Goal: Information Seeking & Learning: Check status

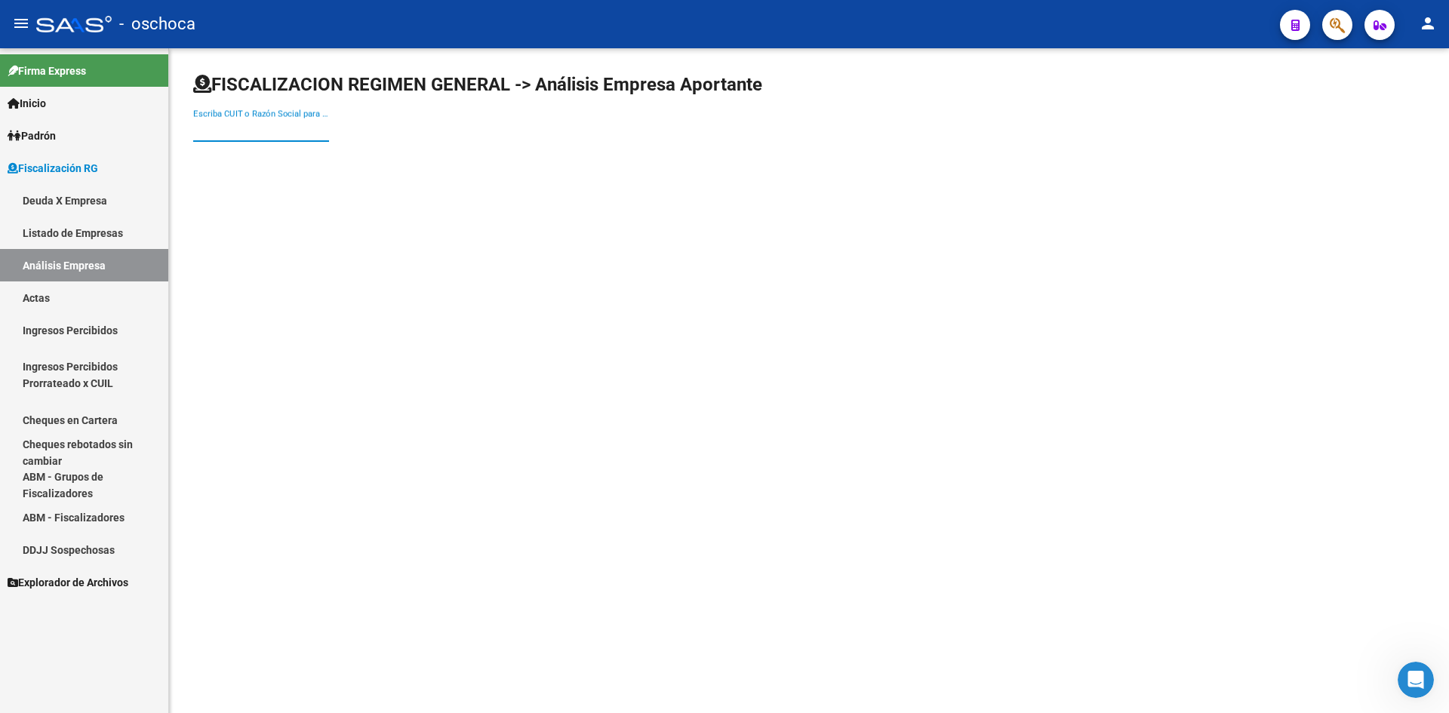
click at [263, 136] on input "Escriba CUIT o Razón Social para buscar" at bounding box center [261, 130] width 136 height 14
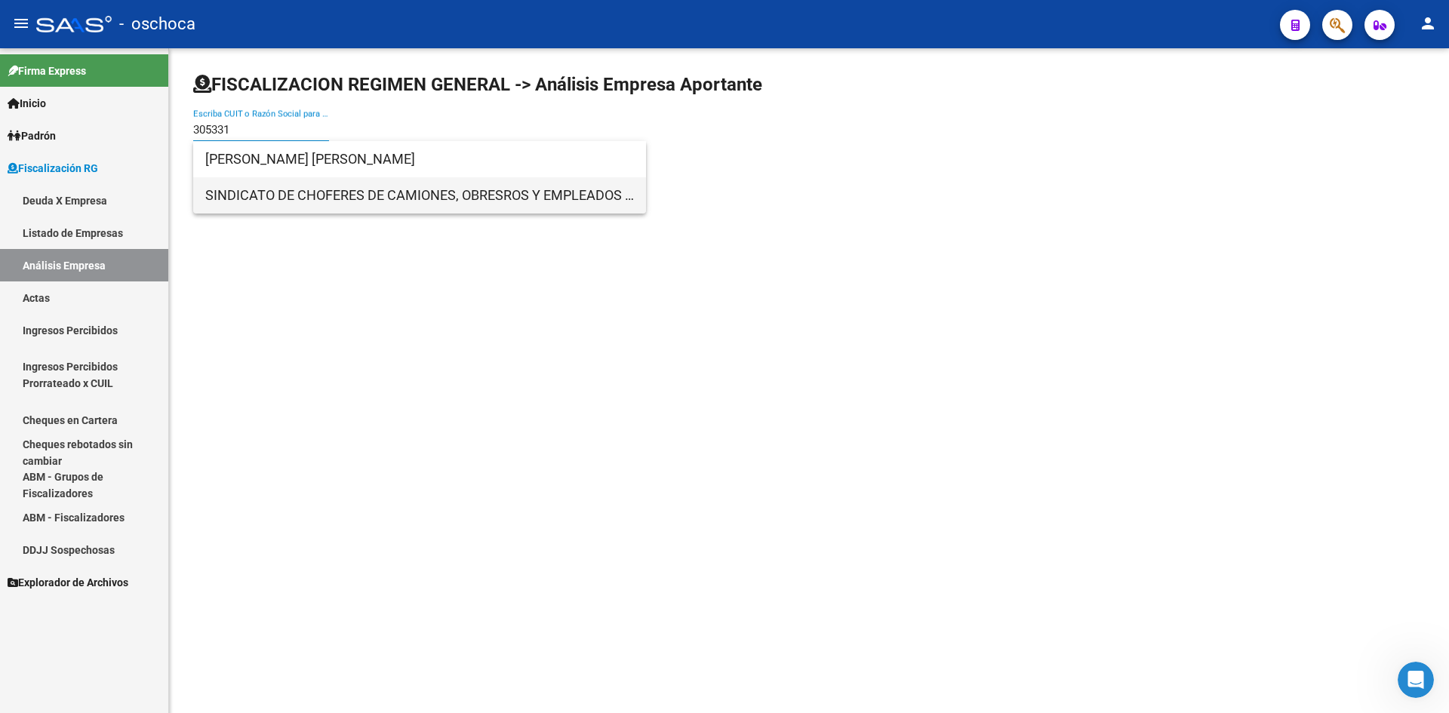
type input "305331"
click at [312, 194] on span "SINDICATO DE CHOFERES DE CAMIONES, OBRESROS Y EMPLEADOS DEL TRANSPORTE DE CARGA…" at bounding box center [419, 195] width 429 height 36
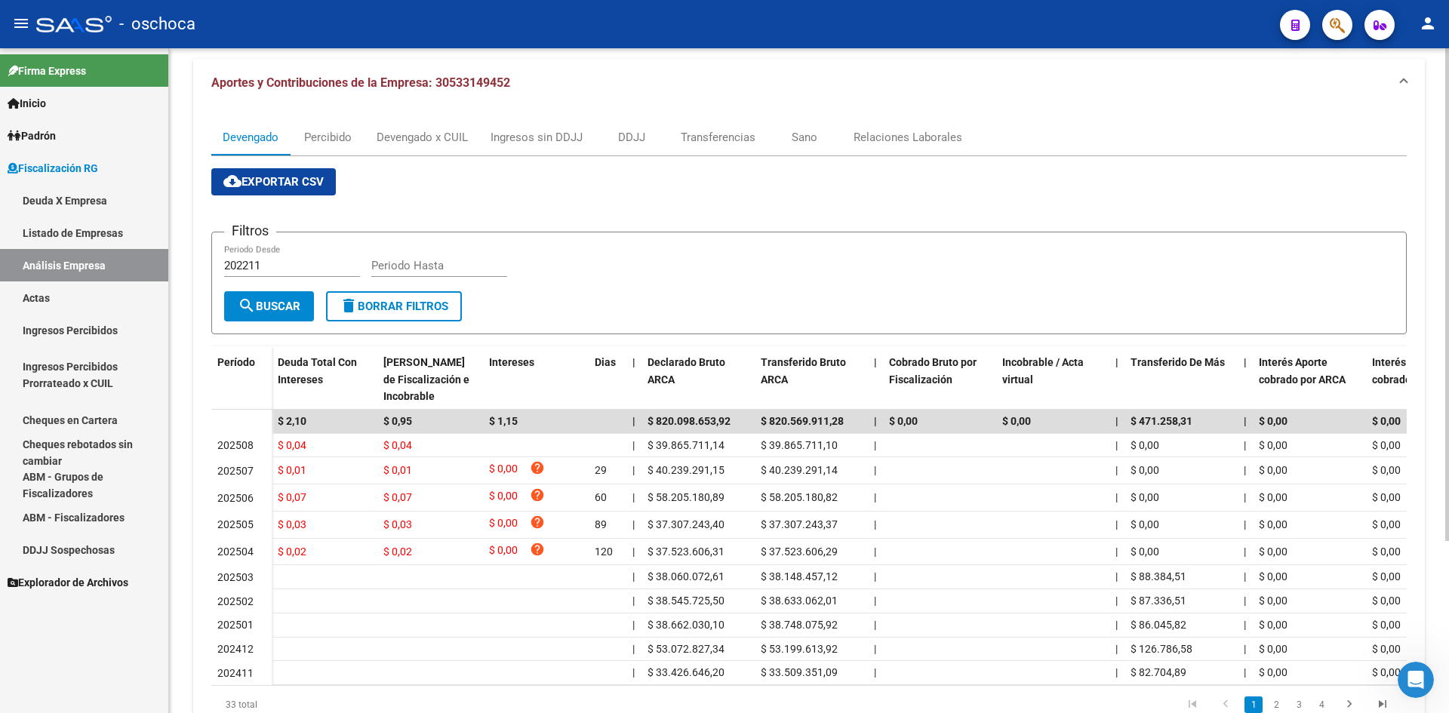
scroll to position [151, 0]
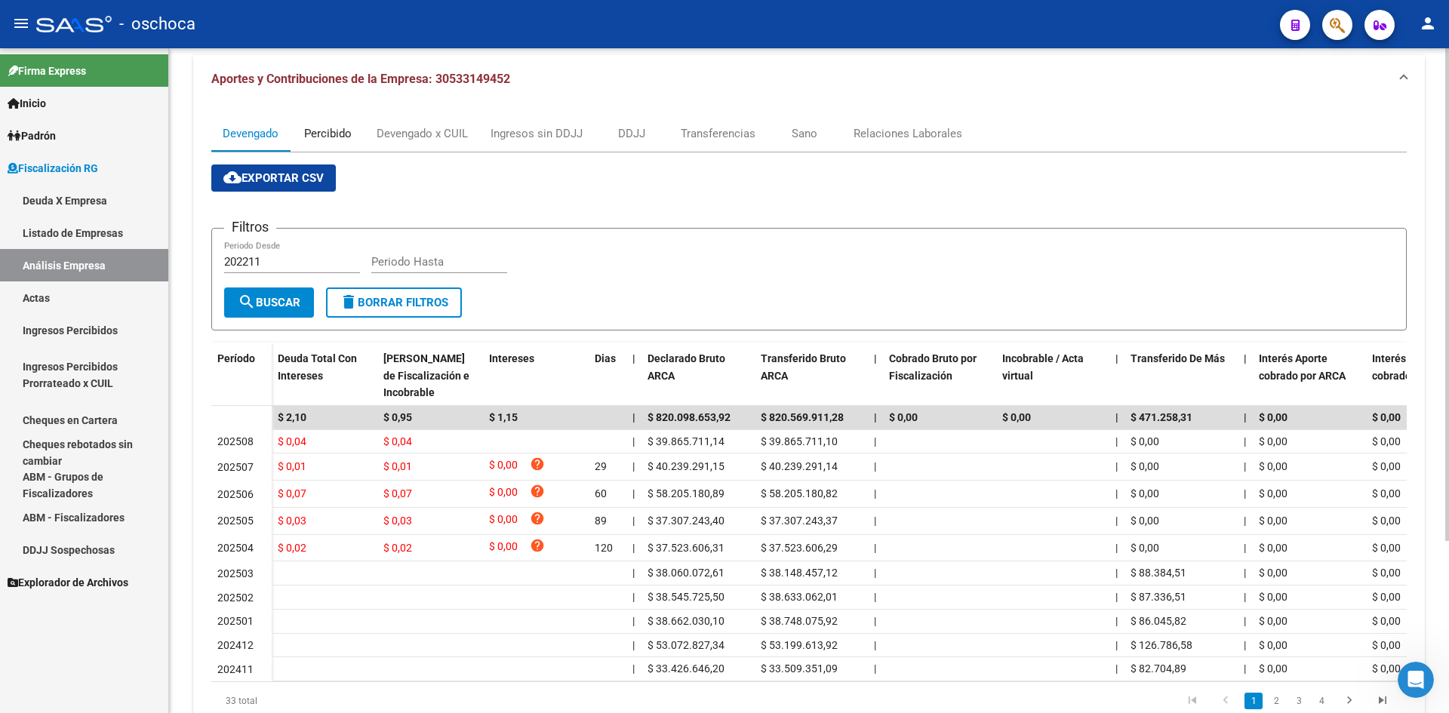
click at [326, 132] on div "Percibido" at bounding box center [328, 133] width 48 height 17
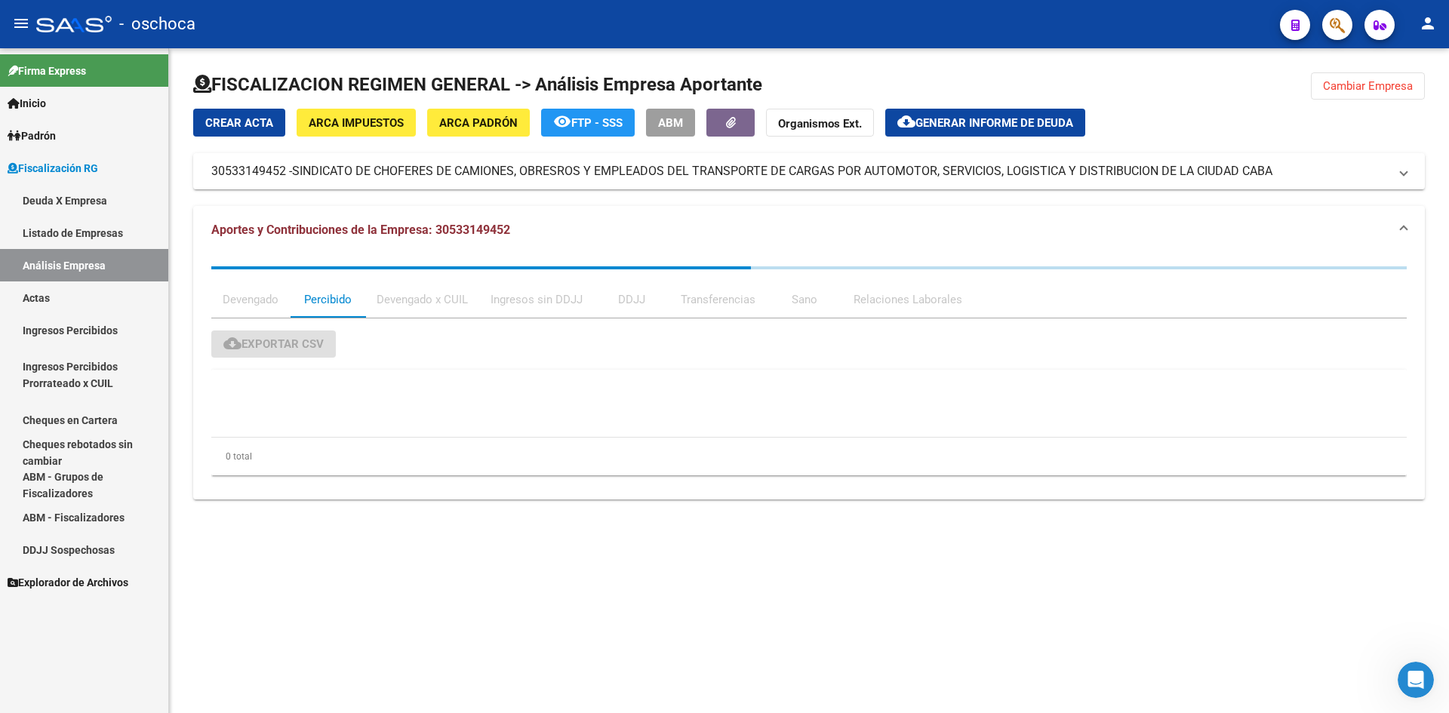
scroll to position [0, 0]
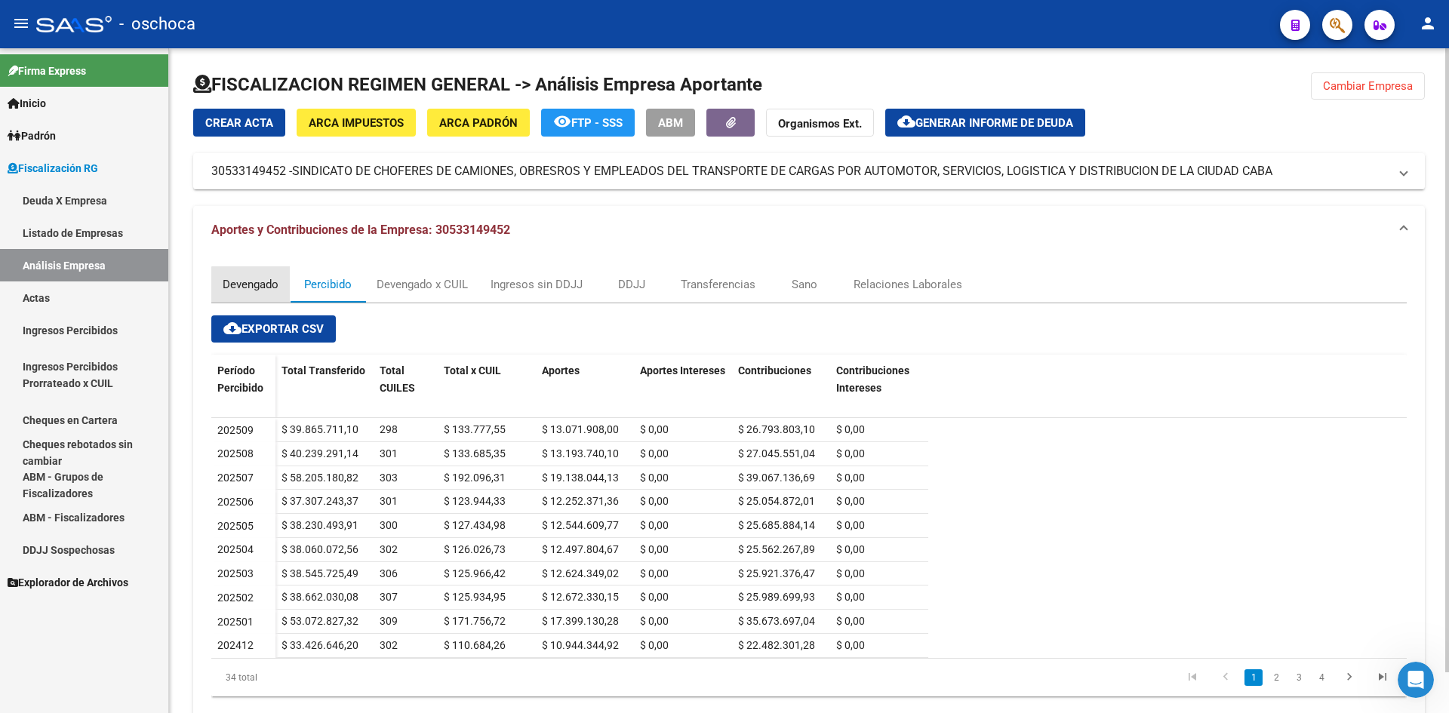
click at [257, 294] on div "Devengado" at bounding box center [250, 284] width 79 height 36
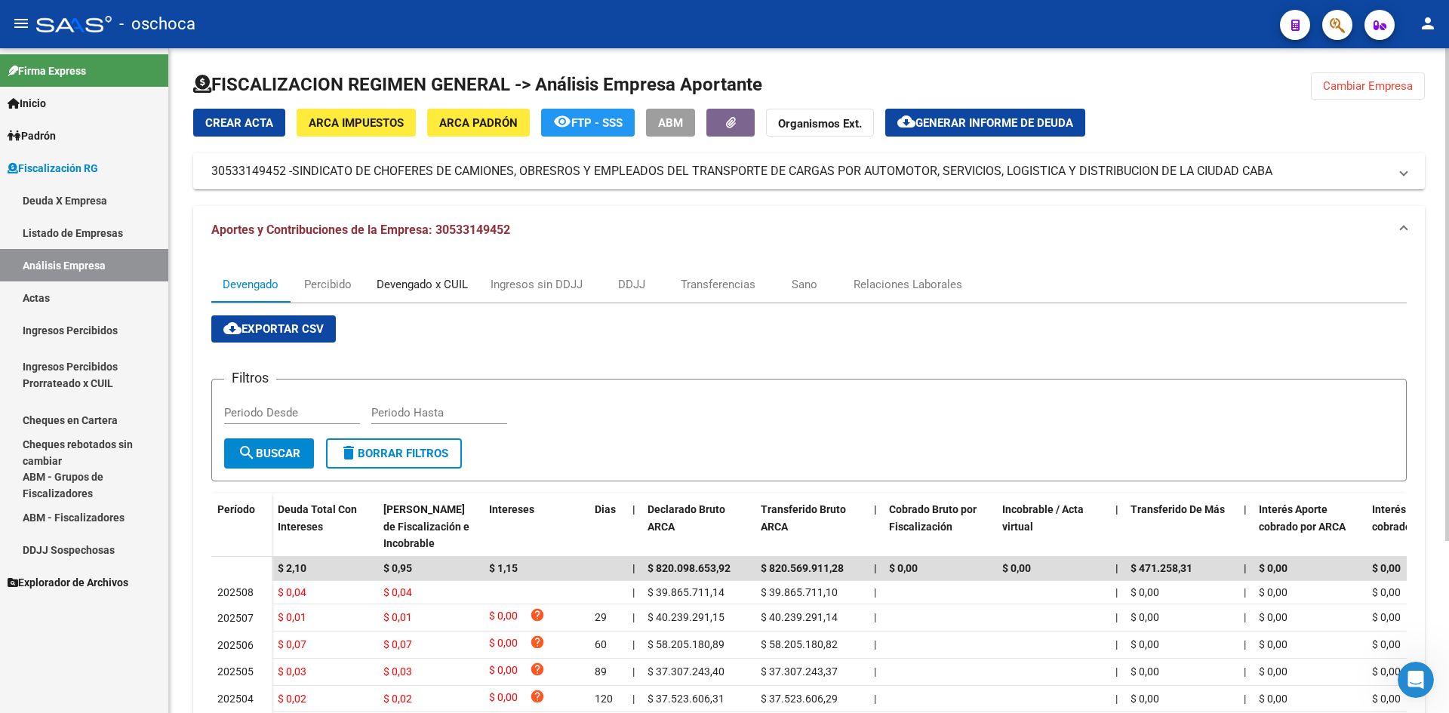
click at [445, 288] on div "Devengado x CUIL" at bounding box center [422, 284] width 91 height 17
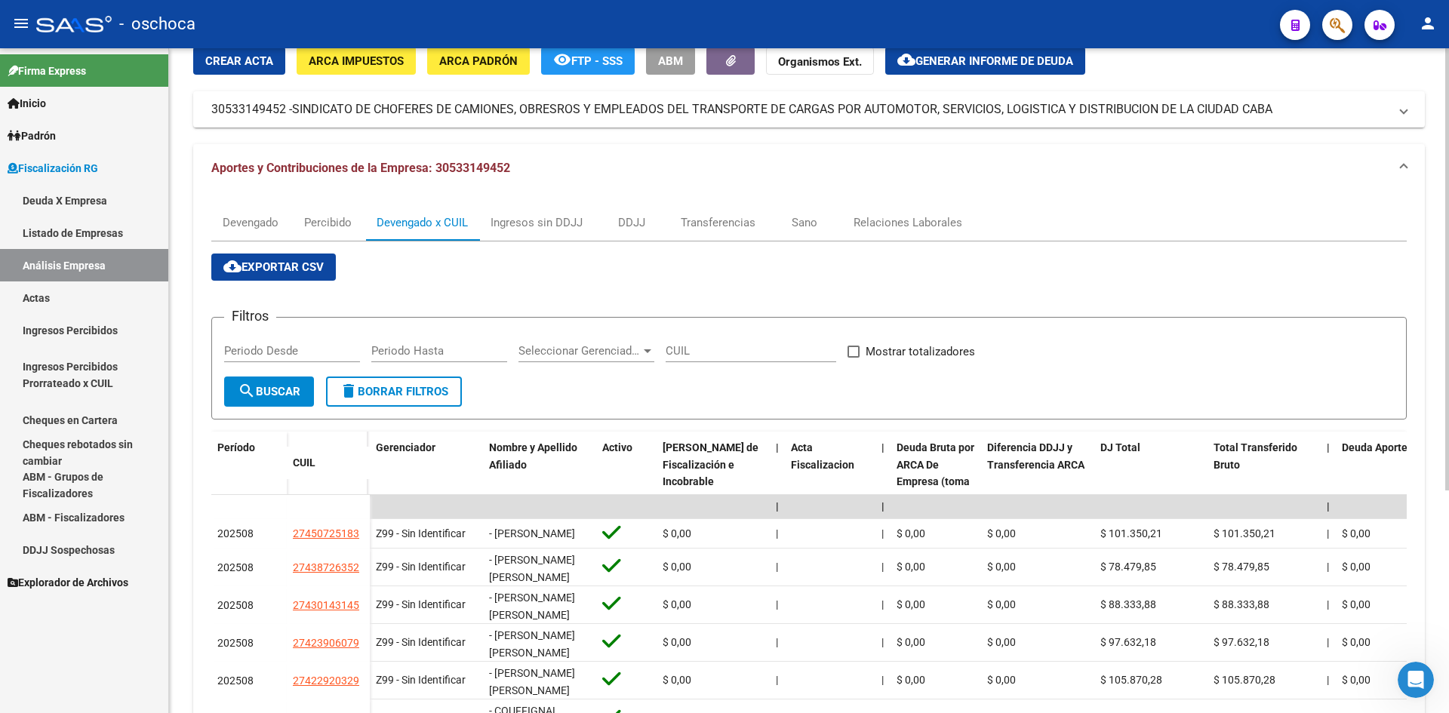
scroll to position [32, 0]
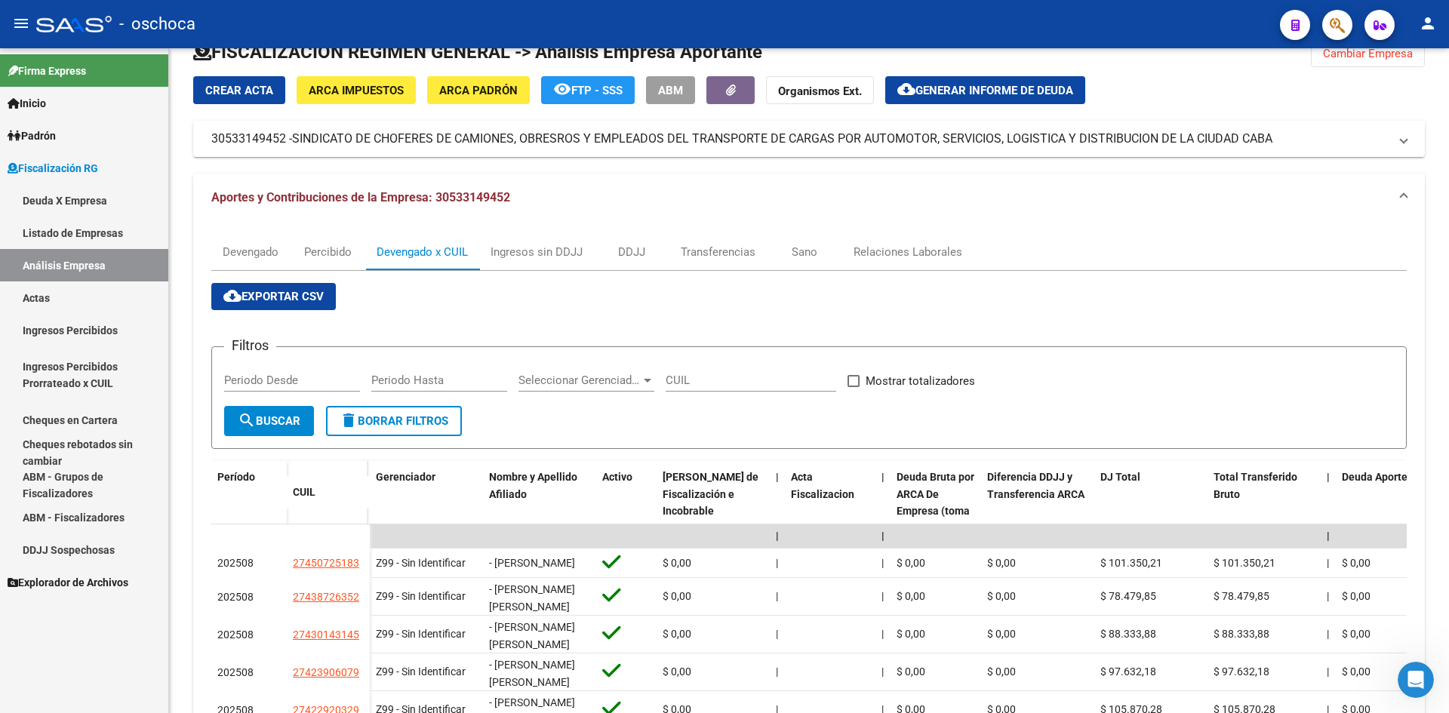
click at [57, 374] on link "Ingresos Percibidos Prorrateado x CUIL" at bounding box center [84, 375] width 168 height 57
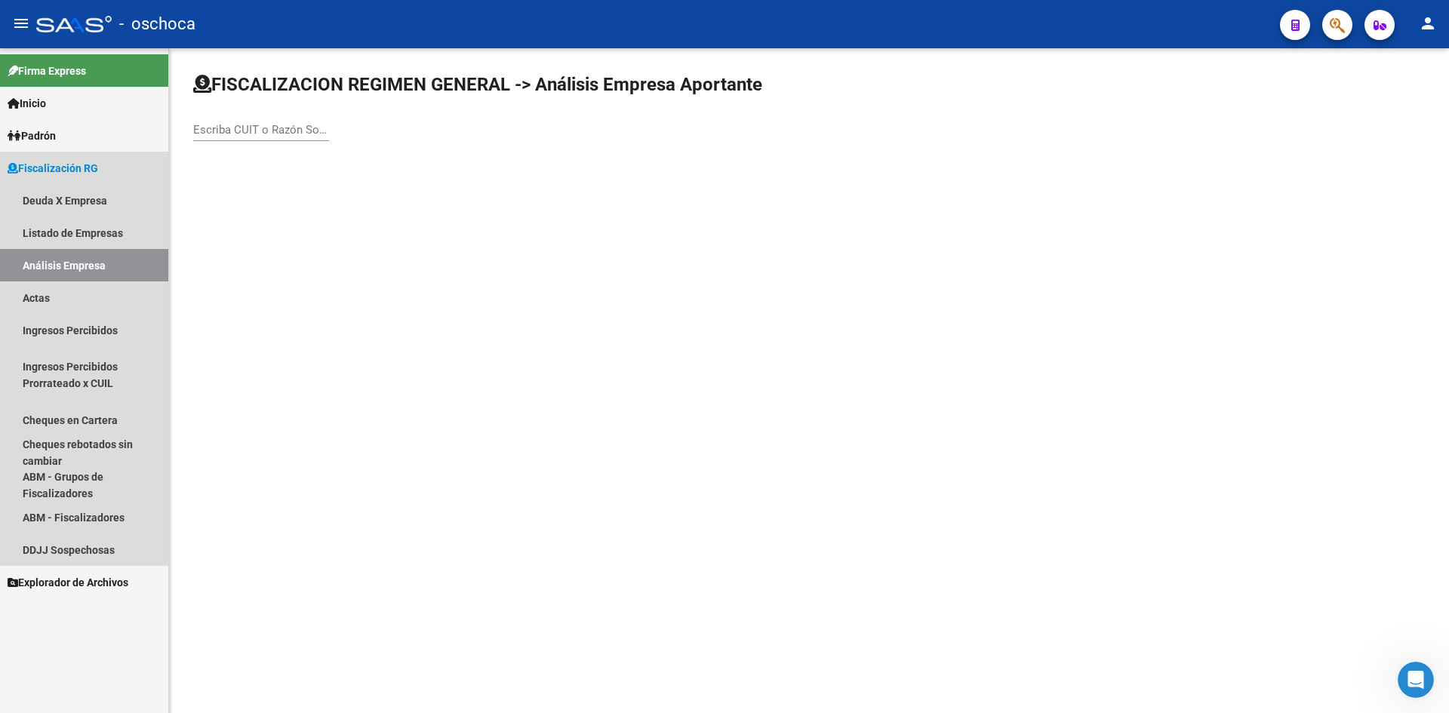
click at [82, 266] on link "Análisis Empresa" at bounding box center [84, 265] width 168 height 32
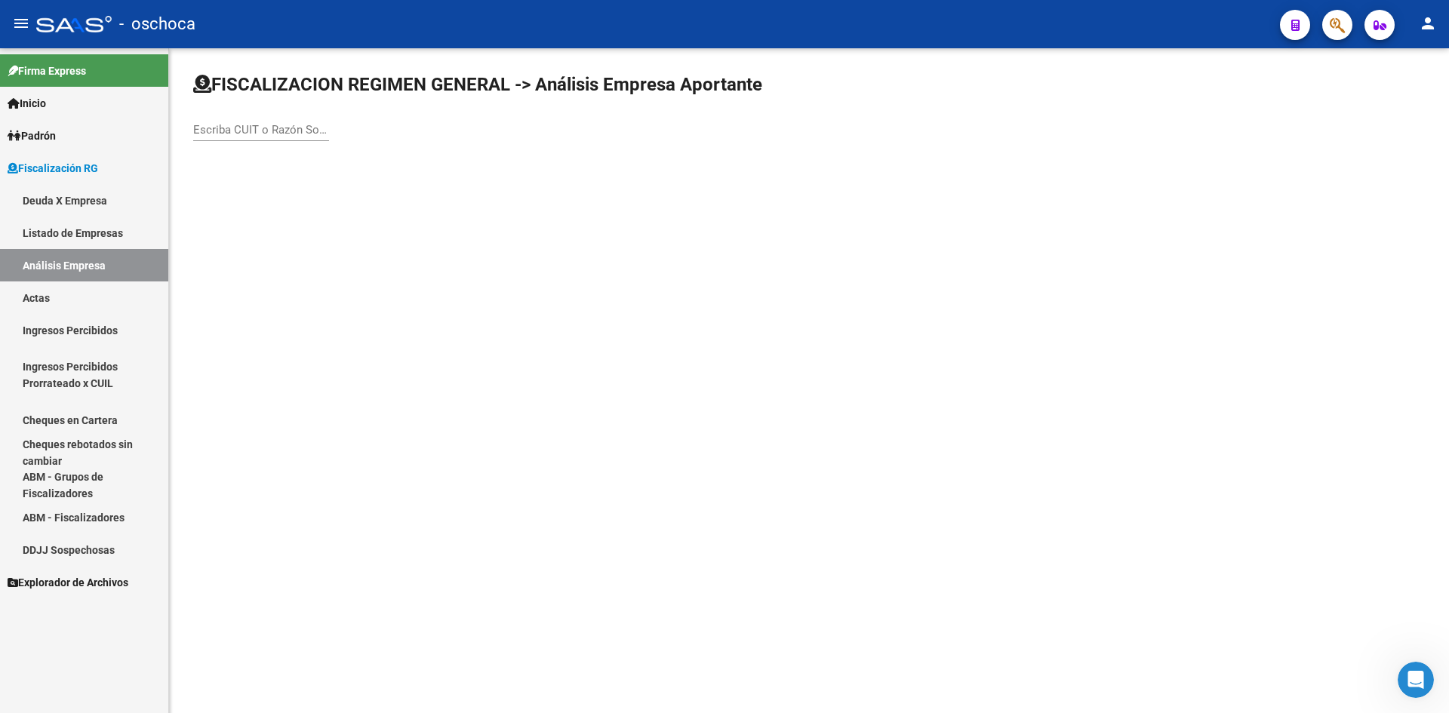
click at [125, 220] on link "Listado de Empresas" at bounding box center [84, 233] width 168 height 32
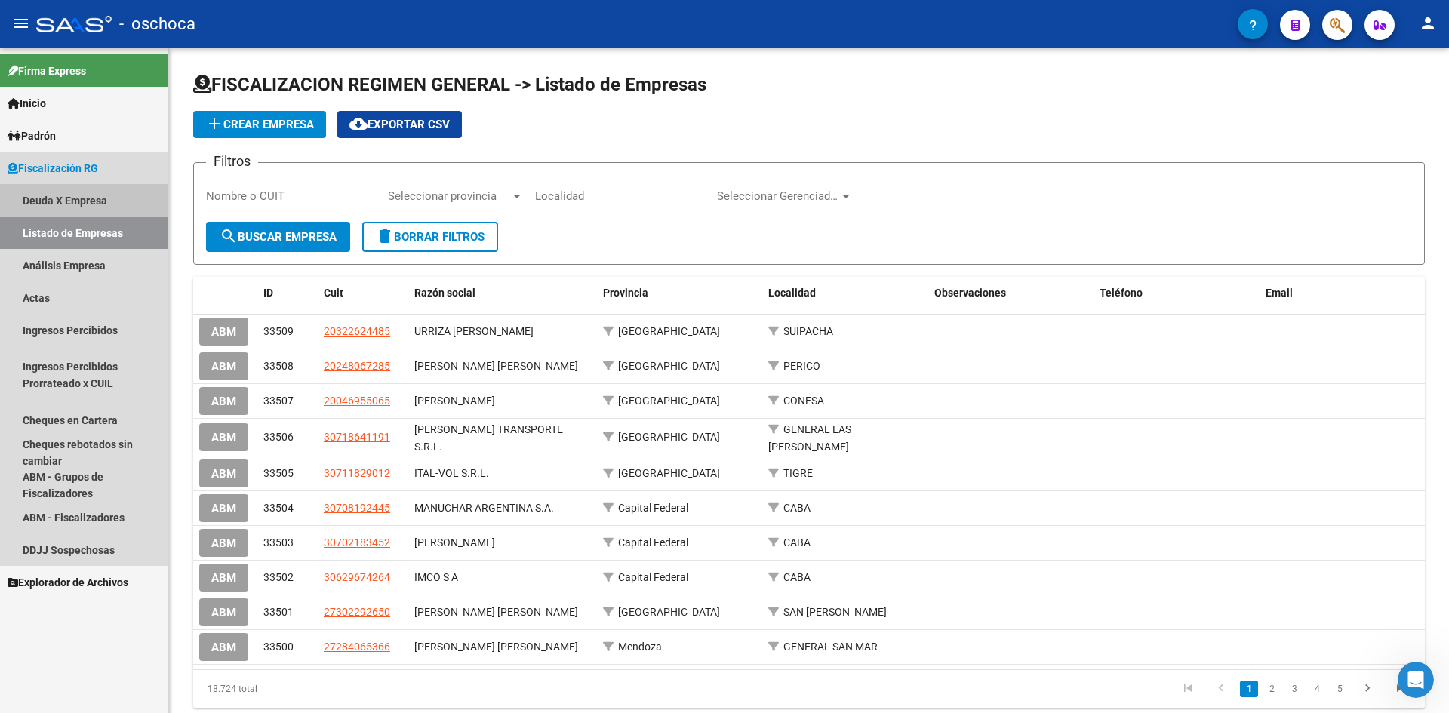
click at [103, 200] on link "Deuda X Empresa" at bounding box center [84, 200] width 168 height 32
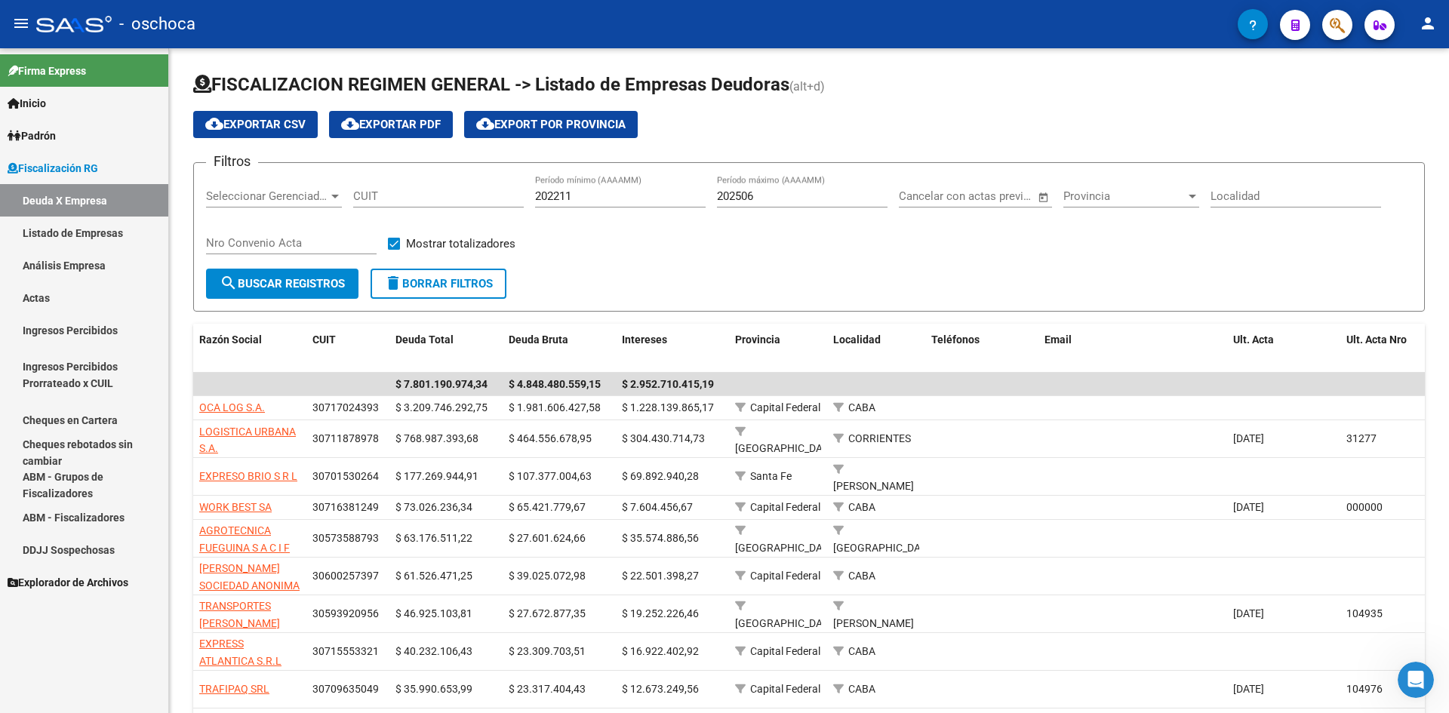
click at [57, 273] on link "Análisis Empresa" at bounding box center [84, 265] width 168 height 32
